Goal: Transaction & Acquisition: Purchase product/service

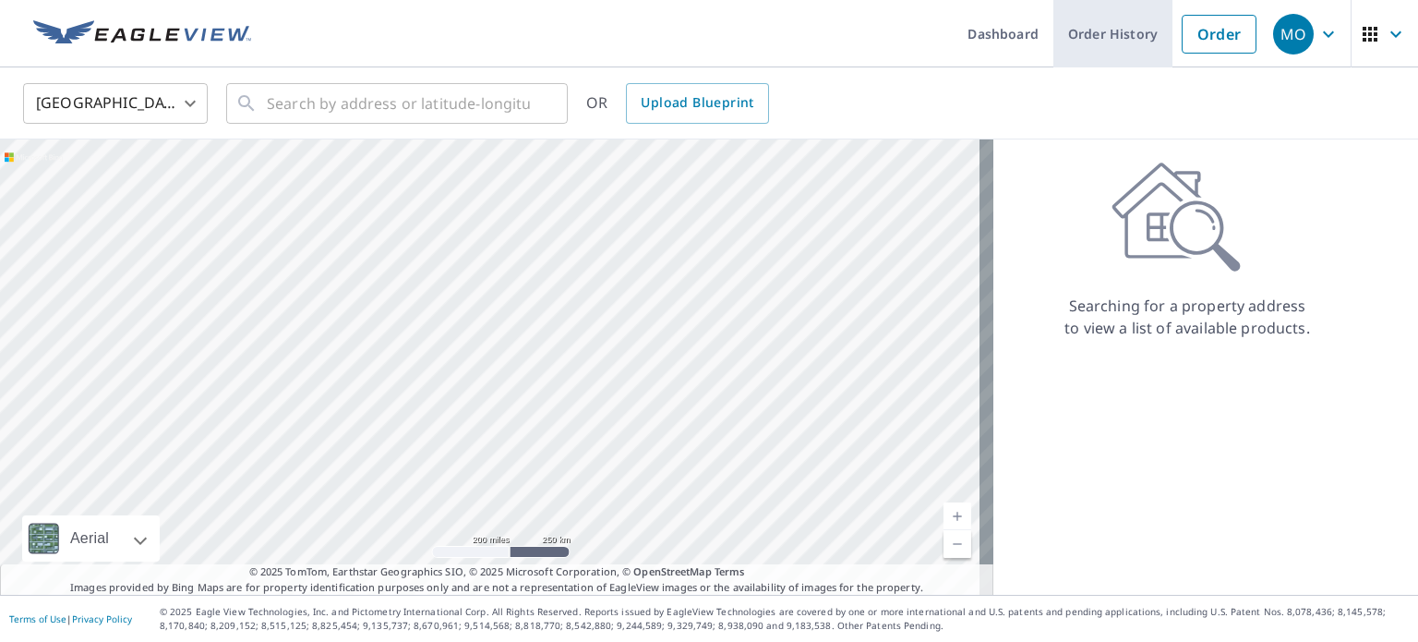
click at [1114, 40] on link "Order History" at bounding box center [1112, 33] width 119 height 67
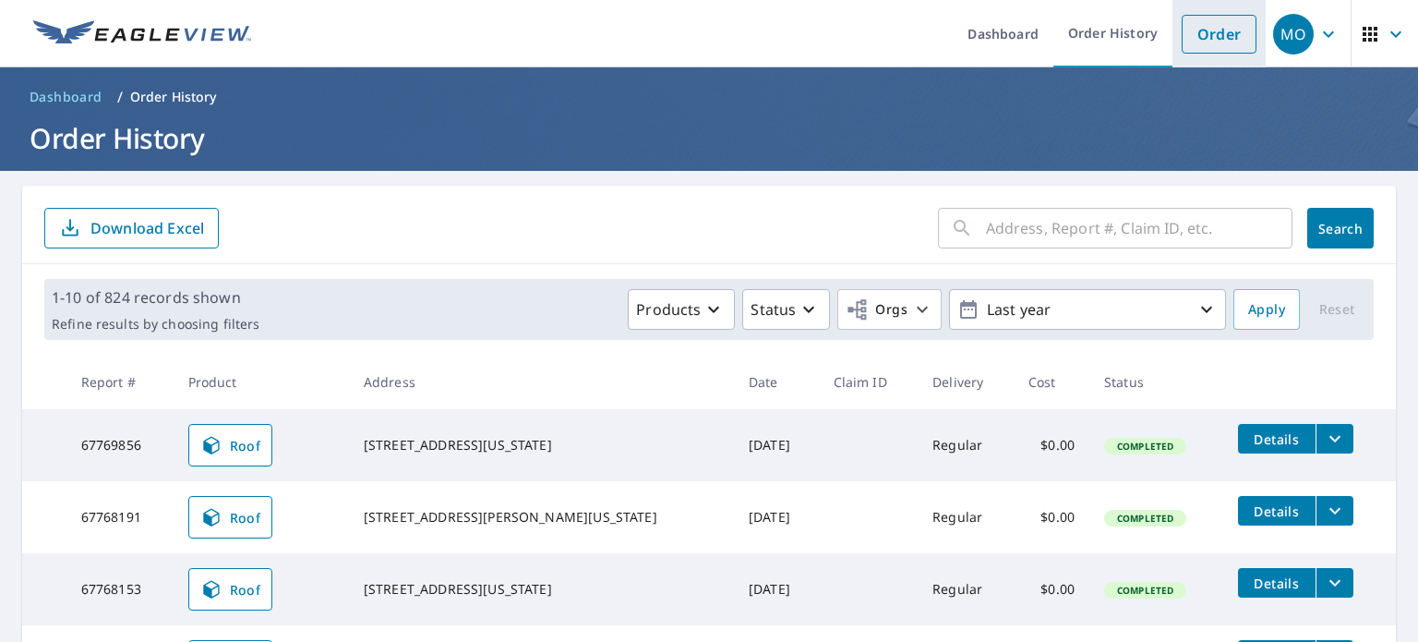
click at [1222, 15] on link "Order" at bounding box center [1219, 34] width 75 height 39
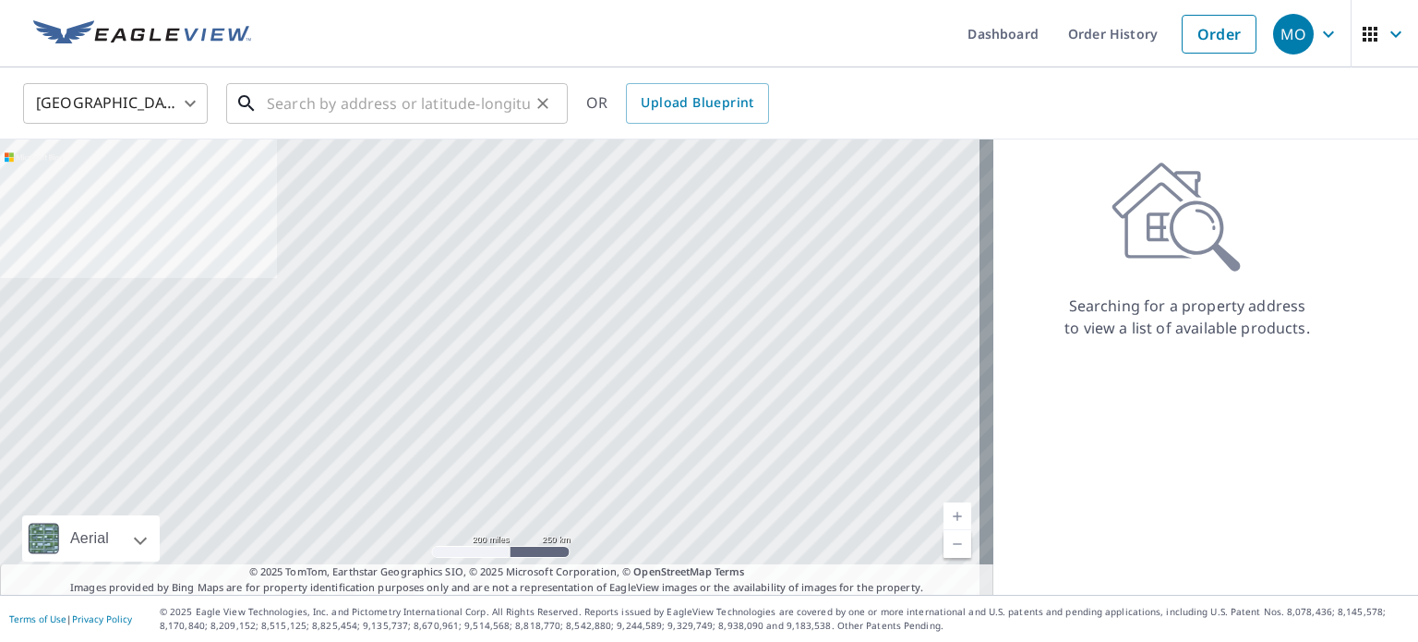
click at [429, 102] on input "text" at bounding box center [398, 104] width 263 height 52
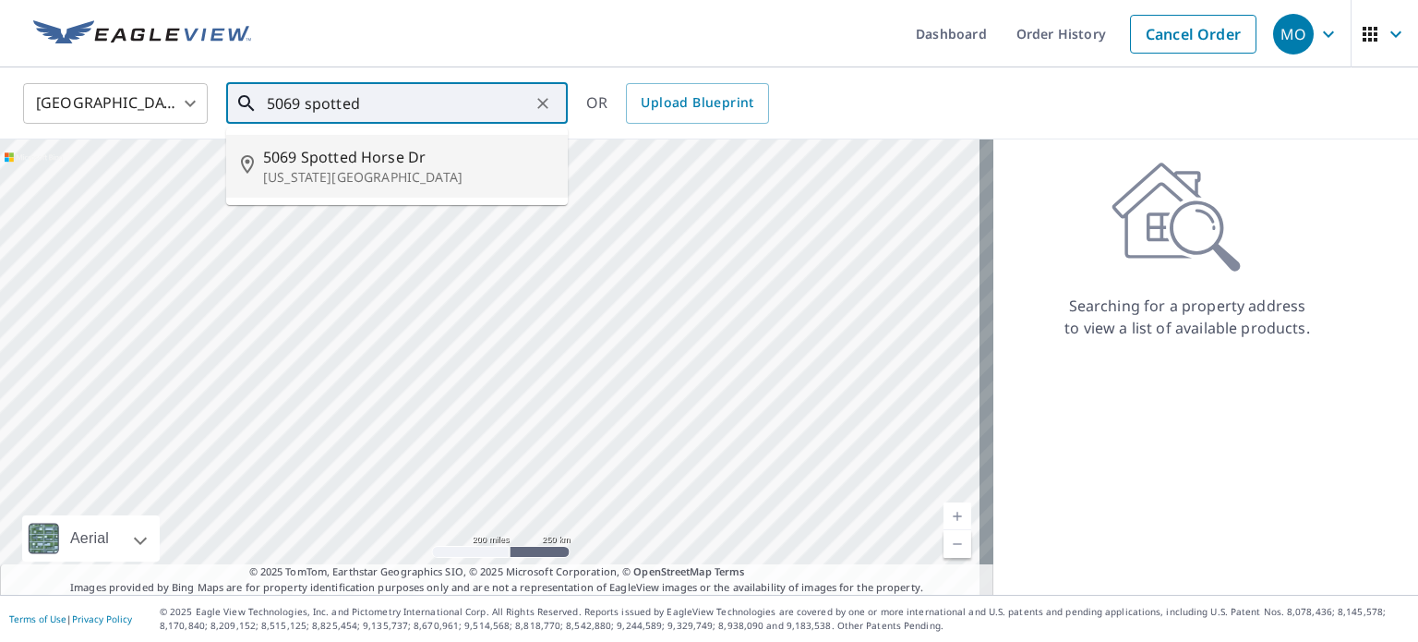
click at [395, 162] on span "5069 Spotted Horse Dr" at bounding box center [408, 157] width 290 height 22
type input "[STREET_ADDRESS][US_STATE]"
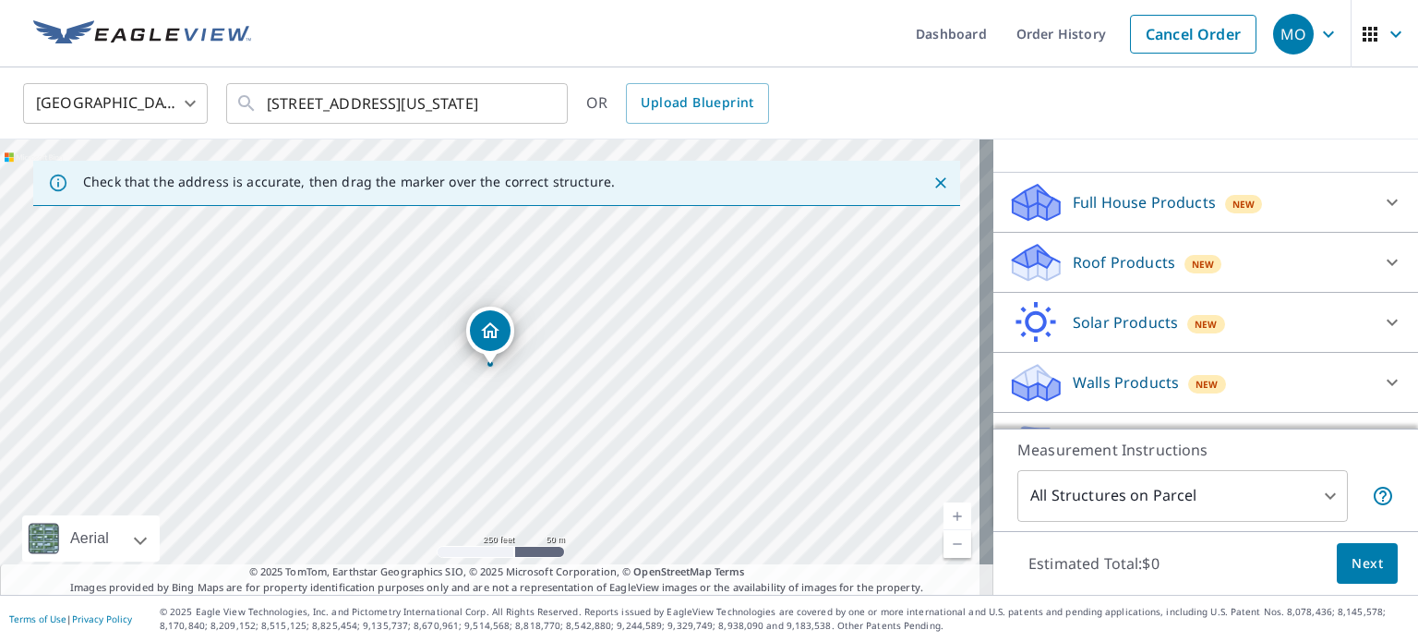
scroll to position [185, 0]
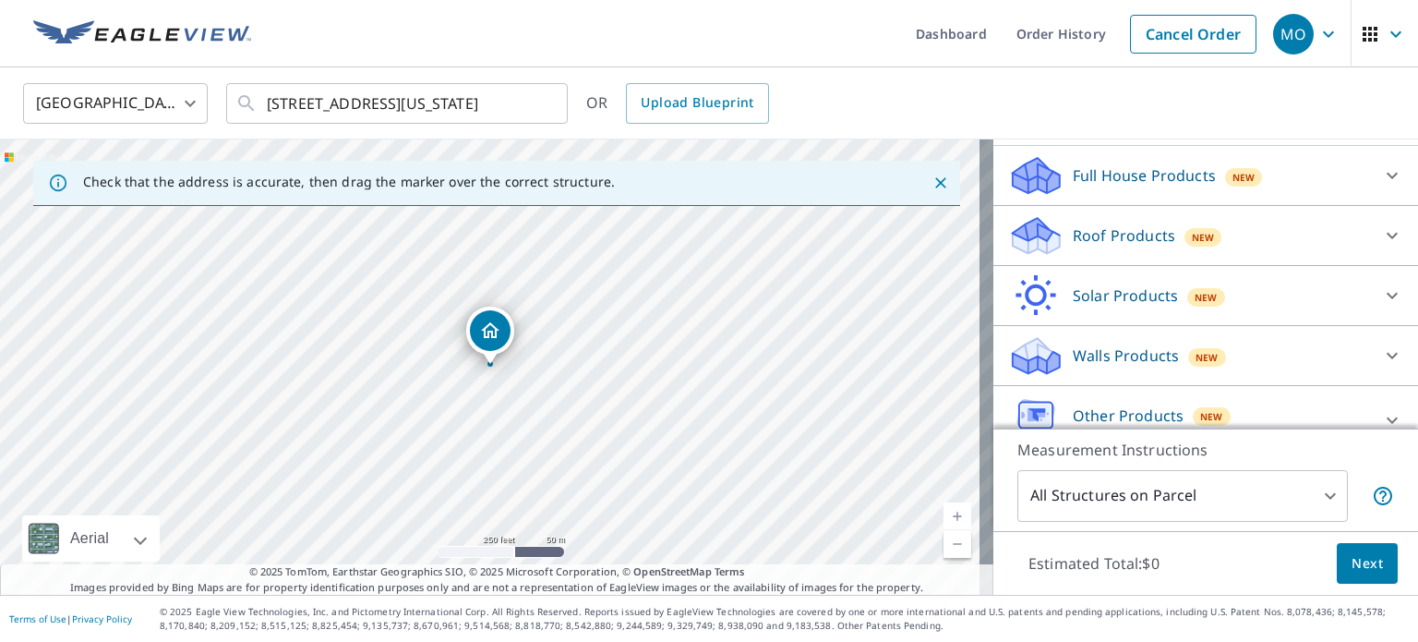
click at [1158, 258] on div "Roof Products New" at bounding box center [1189, 235] width 362 height 43
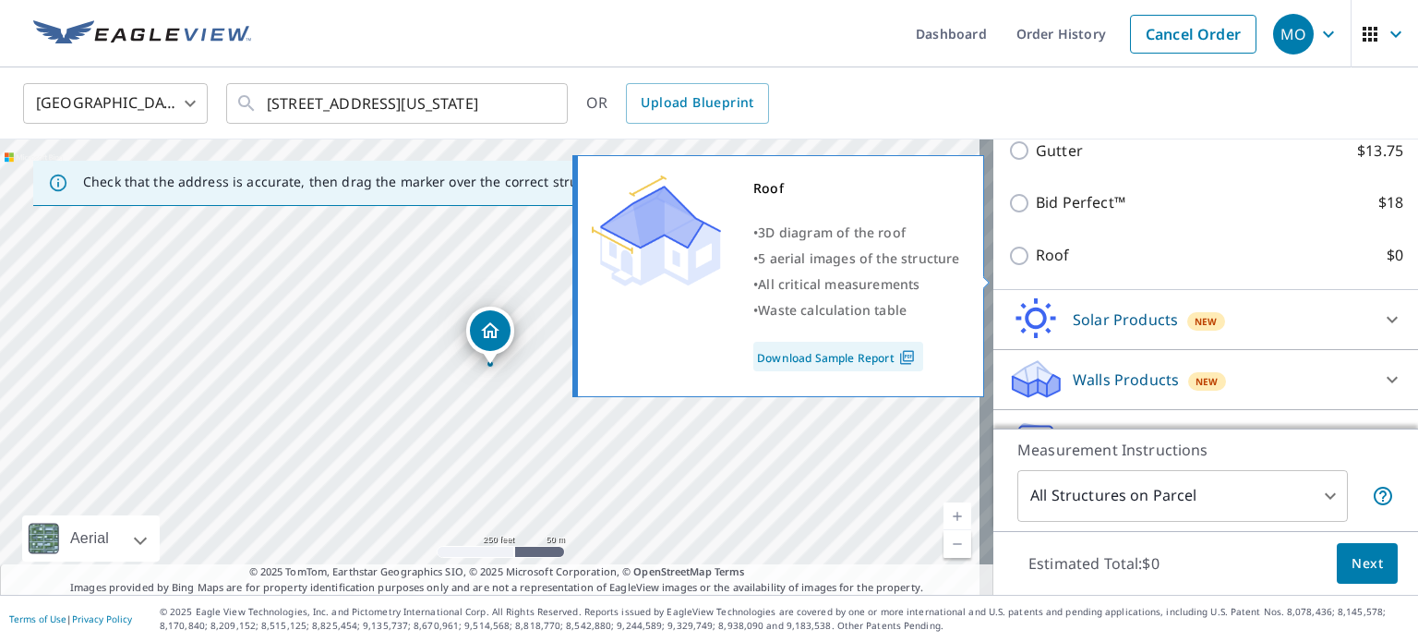
click at [1118, 267] on label "Roof $0" at bounding box center [1219, 255] width 367 height 23
click at [1036, 267] on input "Roof $0" at bounding box center [1022, 256] width 28 height 22
checkbox input "true"
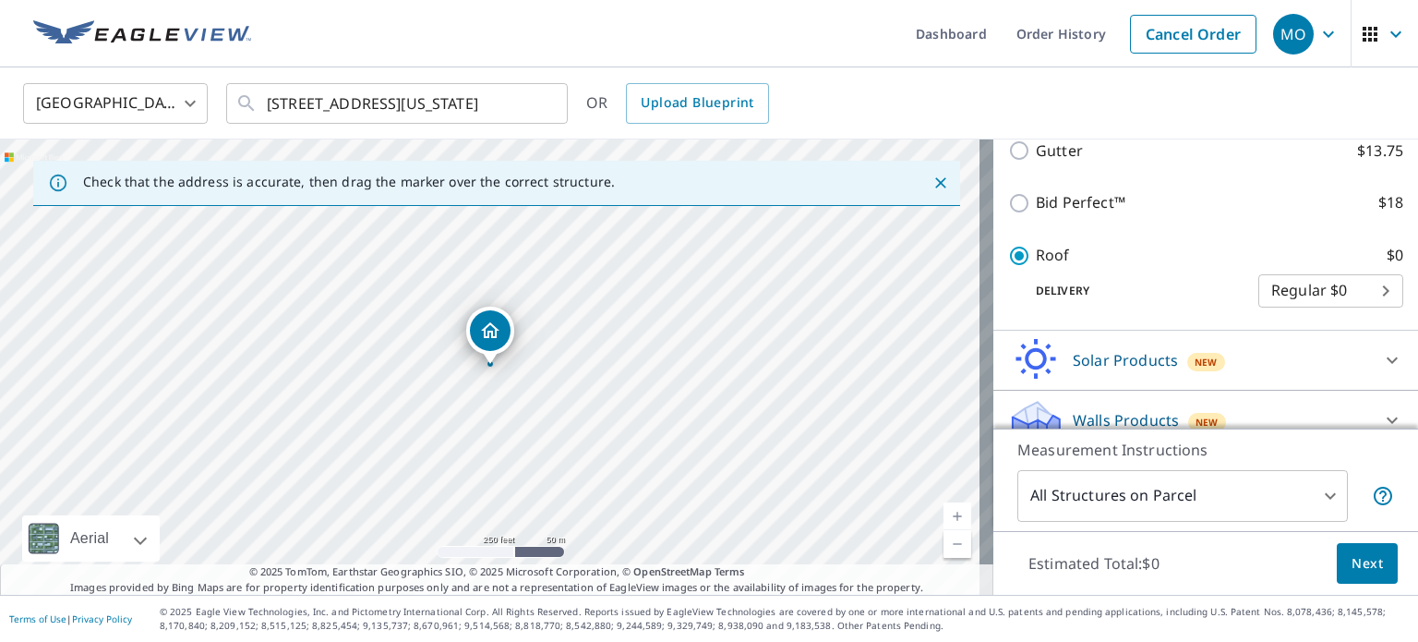
scroll to position [458, 0]
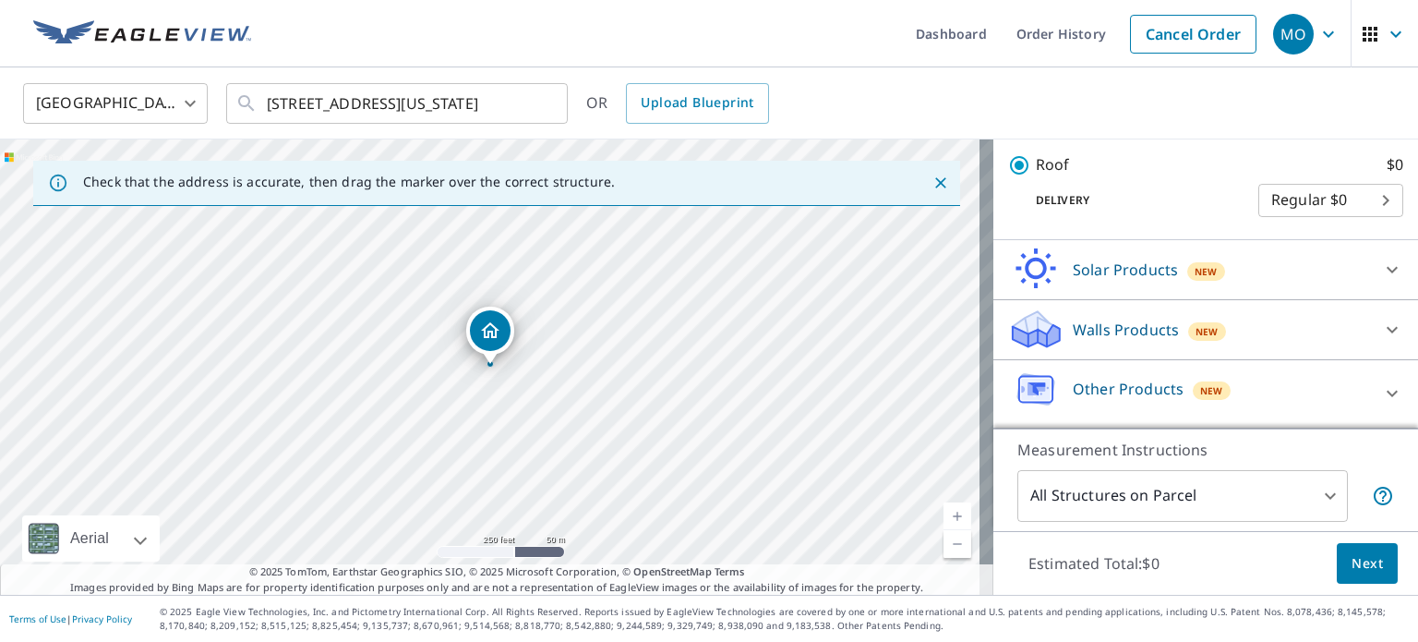
click at [1191, 484] on body "MO [GEOGRAPHIC_DATA] Dashboard Order History Cancel Order MO [GEOGRAPHIC_DATA] …" at bounding box center [709, 321] width 1418 height 642
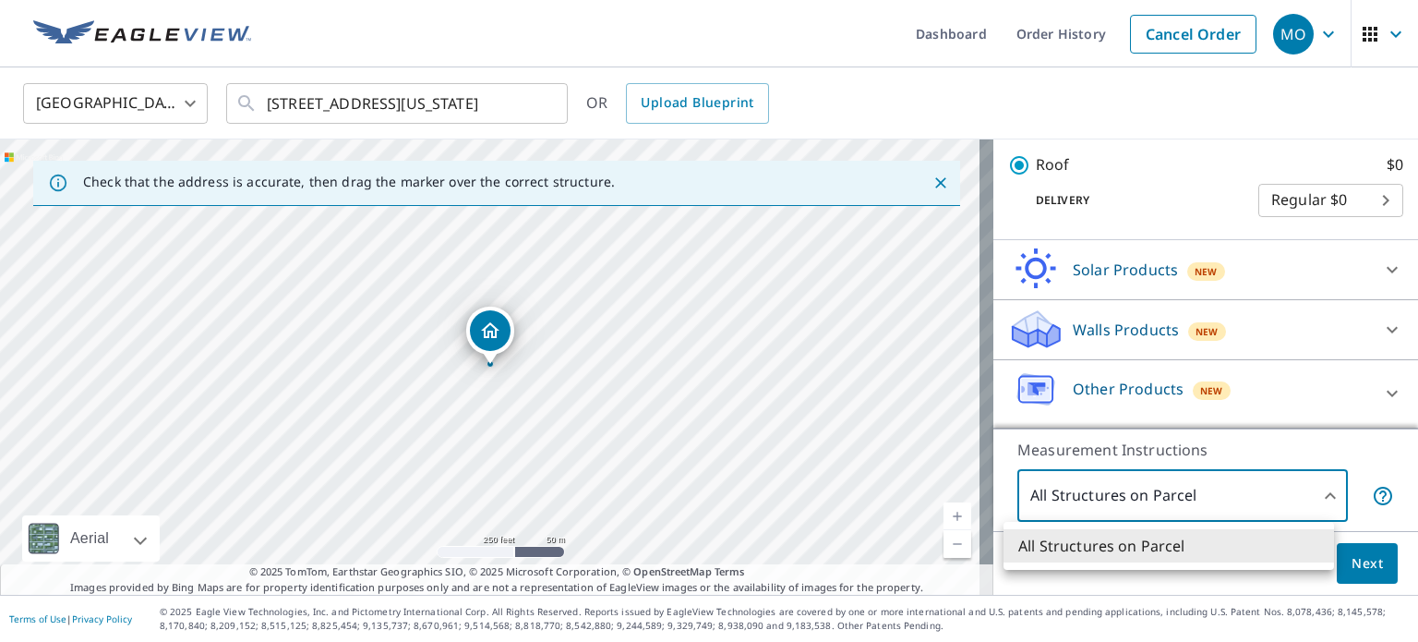
click at [1194, 484] on div at bounding box center [709, 321] width 1418 height 642
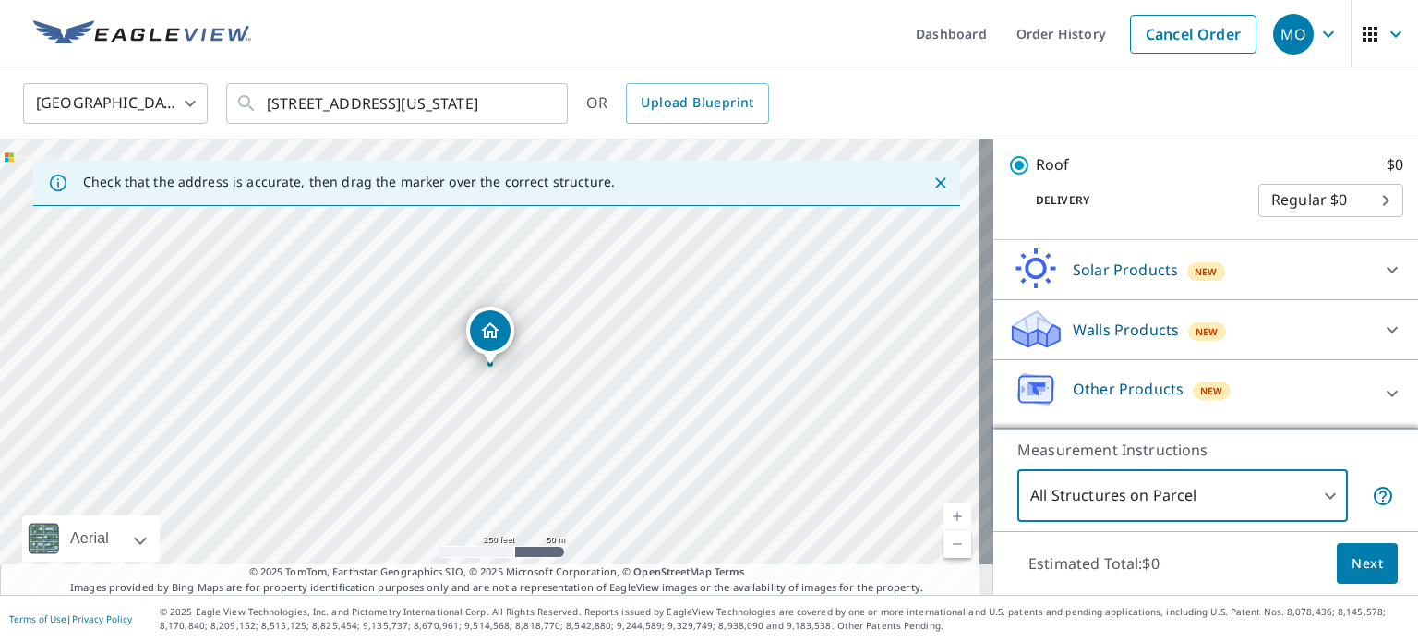
click at [1376, 565] on button "Next" at bounding box center [1367, 564] width 61 height 42
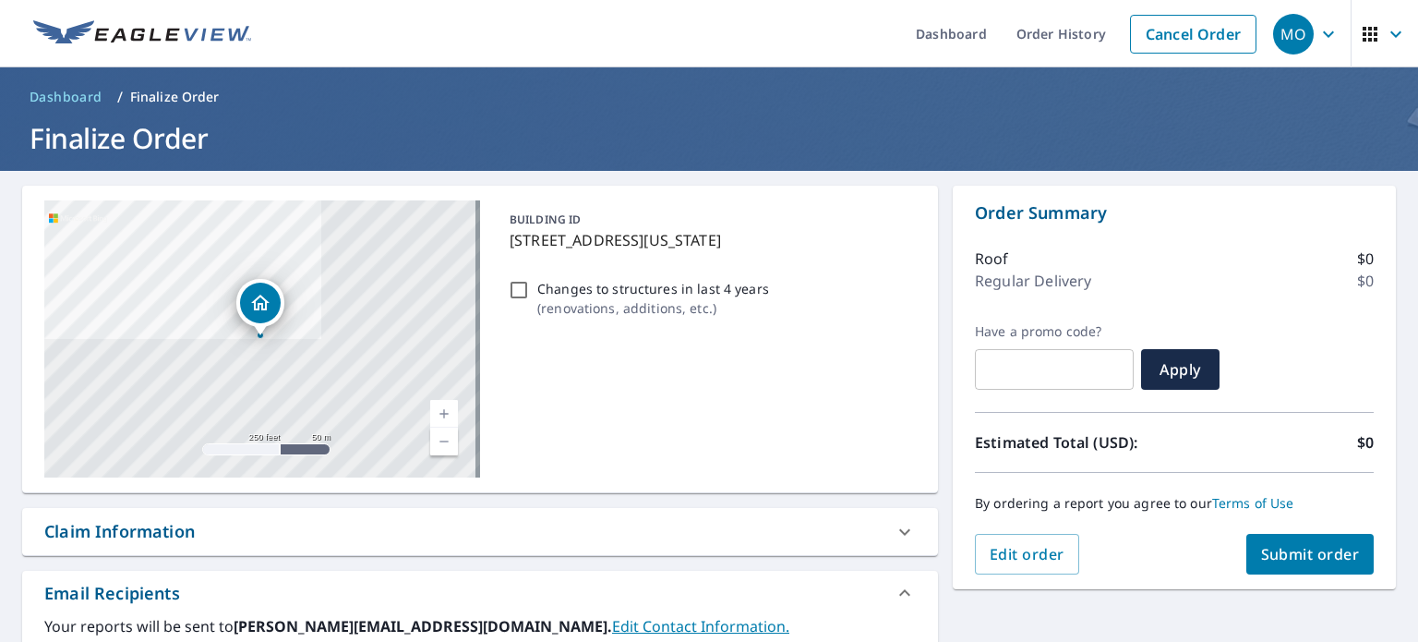
click at [1311, 549] on span "Submit order" at bounding box center [1310, 554] width 99 height 20
checkbox input "true"
